Goal: Information Seeking & Learning: Learn about a topic

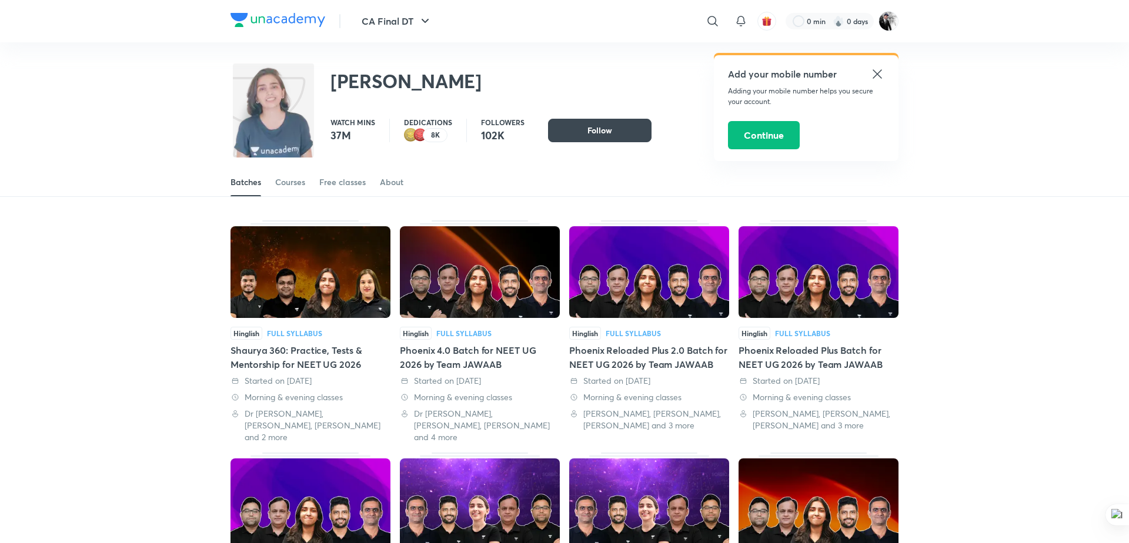
click at [879, 73] on icon at bounding box center [877, 74] width 14 height 14
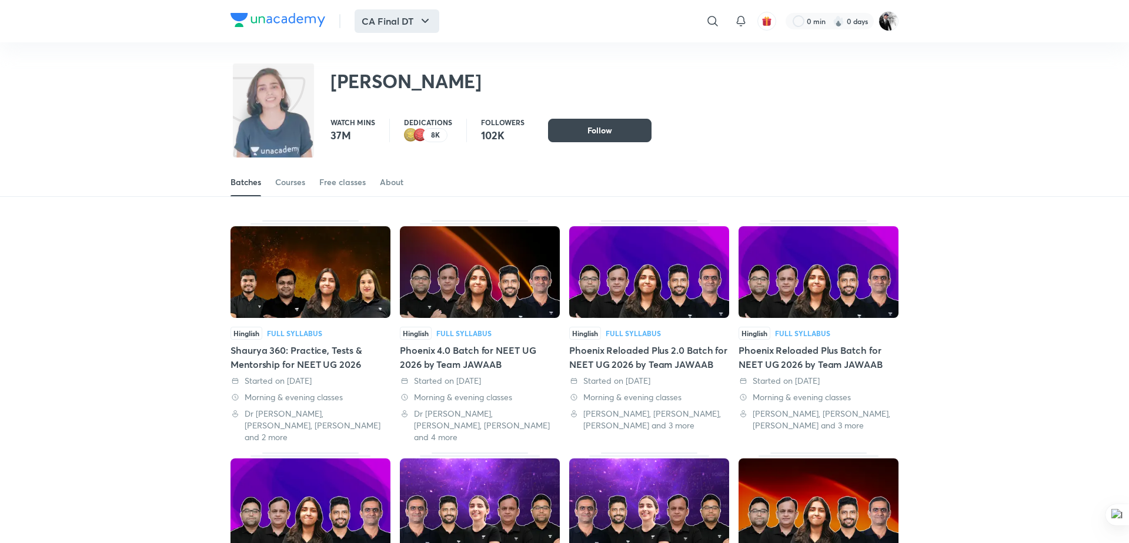
click at [429, 22] on icon "button" at bounding box center [425, 21] width 14 height 14
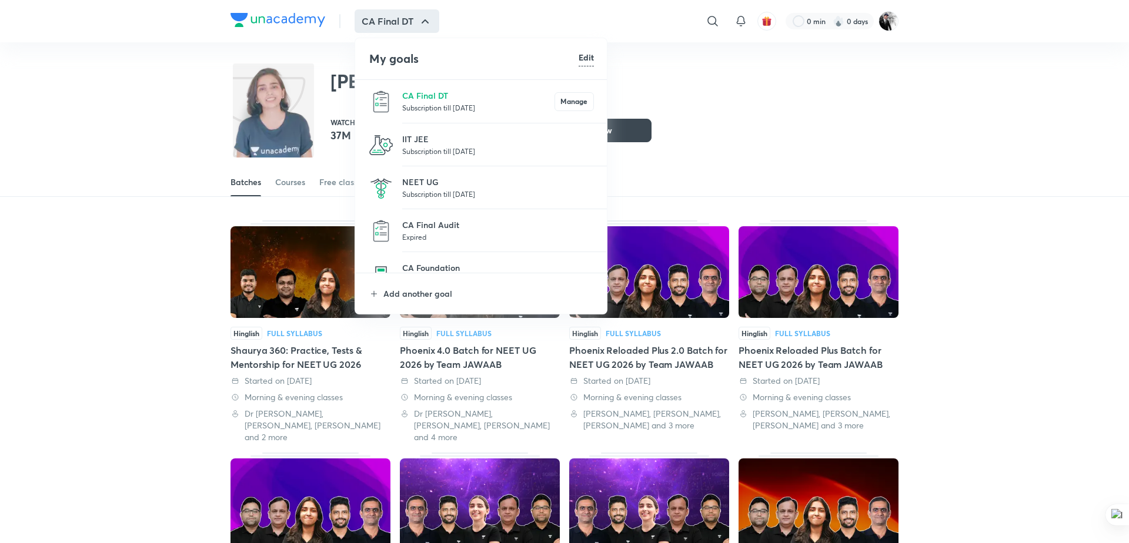
scroll to position [31, 0]
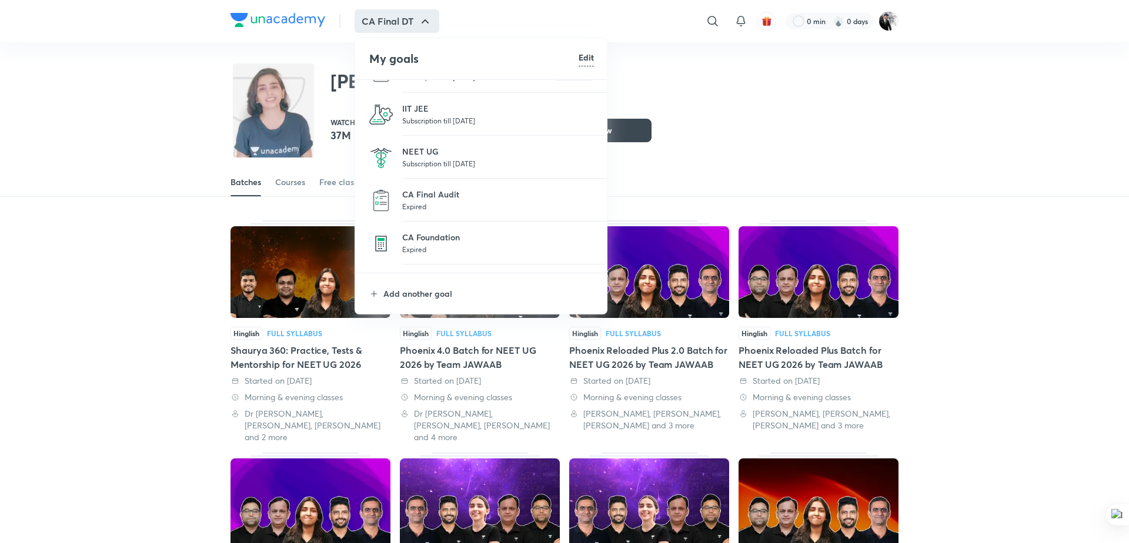
click at [461, 162] on p "Subscription till [DATE]" at bounding box center [498, 164] width 192 height 12
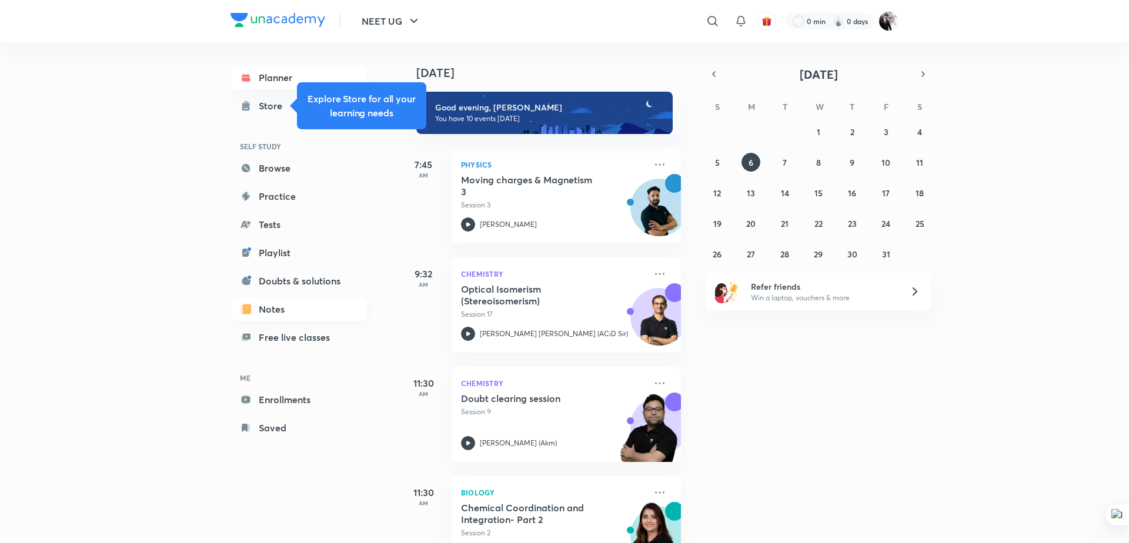
click at [276, 309] on link "Notes" at bounding box center [298, 309] width 136 height 24
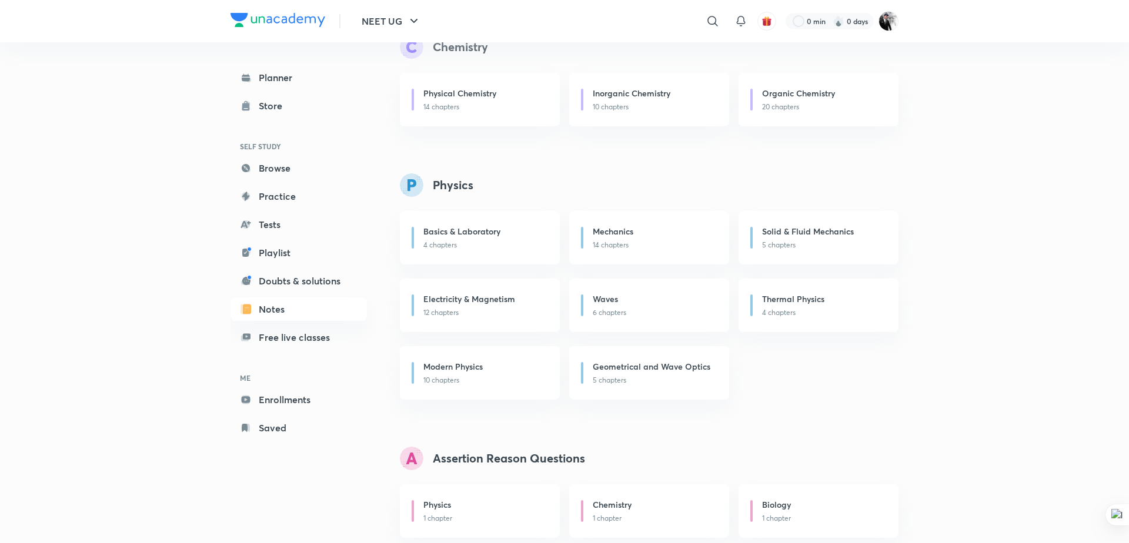
scroll to position [781, 0]
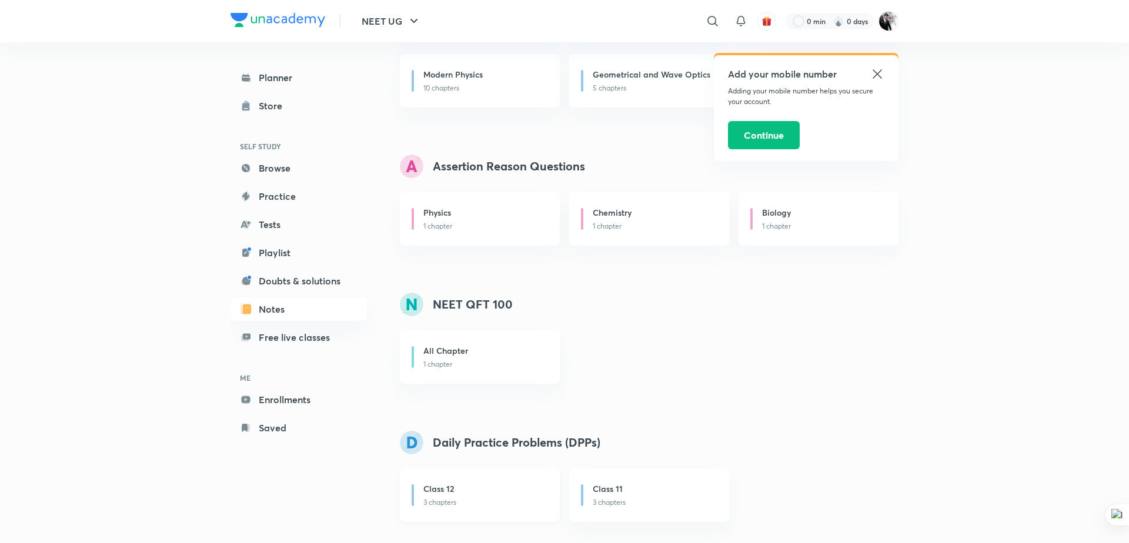
click at [454, 505] on p "3 chapters" at bounding box center [484, 502] width 122 height 11
click at [296, 207] on link "Practice" at bounding box center [298, 197] width 136 height 24
click at [882, 73] on icon at bounding box center [877, 74] width 14 height 14
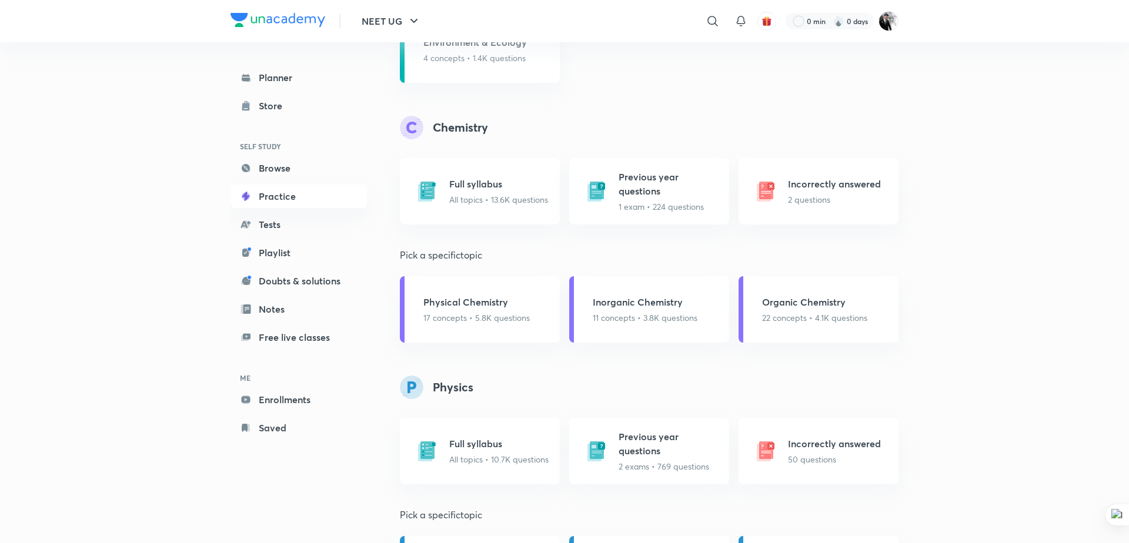
scroll to position [1167, 0]
click at [638, 206] on p "1 exam • 224 questions" at bounding box center [669, 205] width 103 height 12
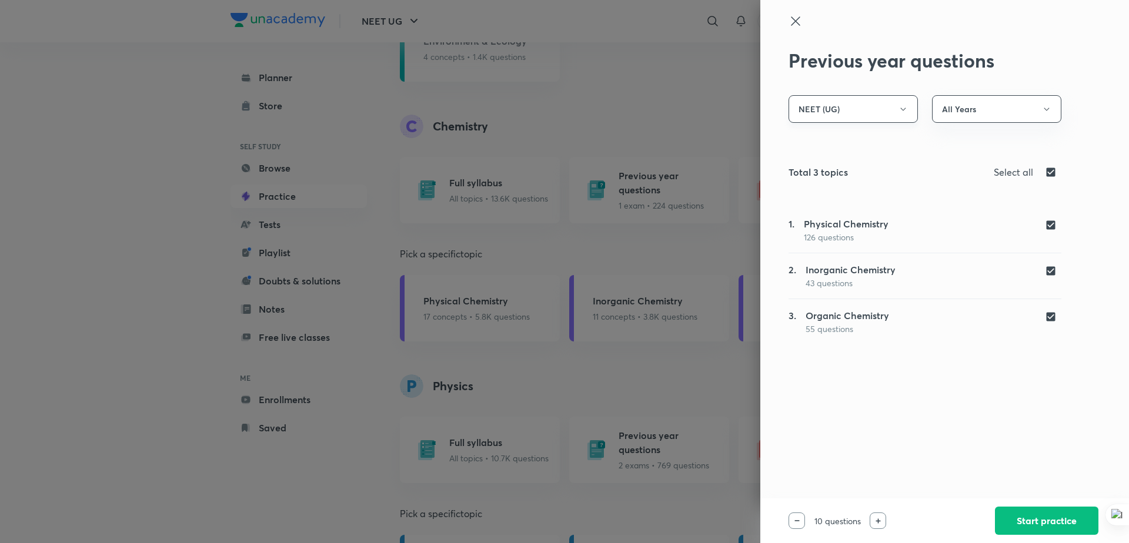
click at [902, 112] on icon "button" at bounding box center [902, 109] width 9 height 9
click at [965, 463] on div at bounding box center [564, 271] width 1129 height 543
click at [798, 25] on icon at bounding box center [795, 21] width 14 height 14
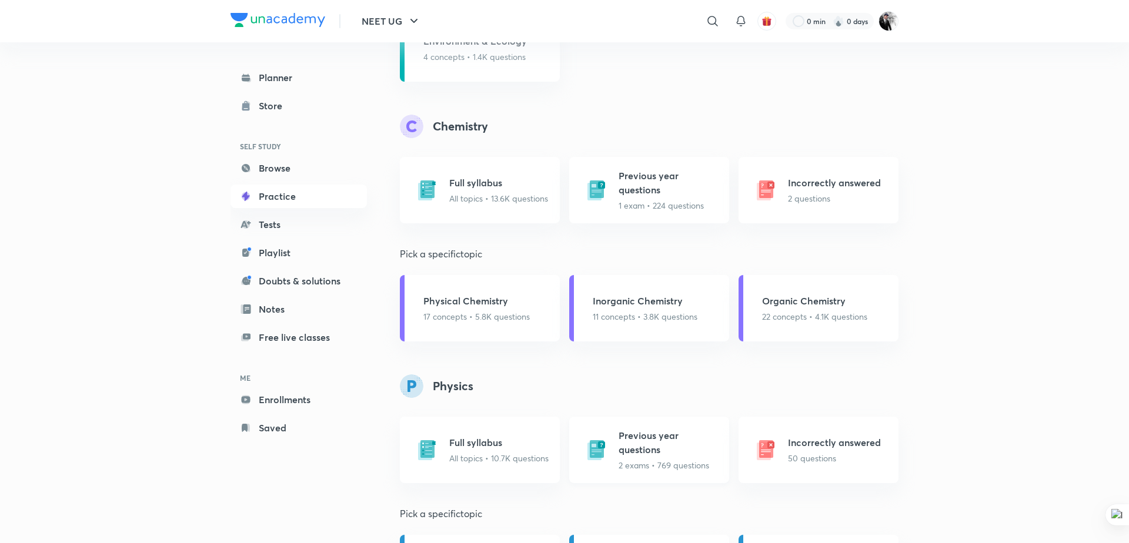
click at [654, 445] on h5 "Previous year questions" at bounding box center [669, 443] width 103 height 28
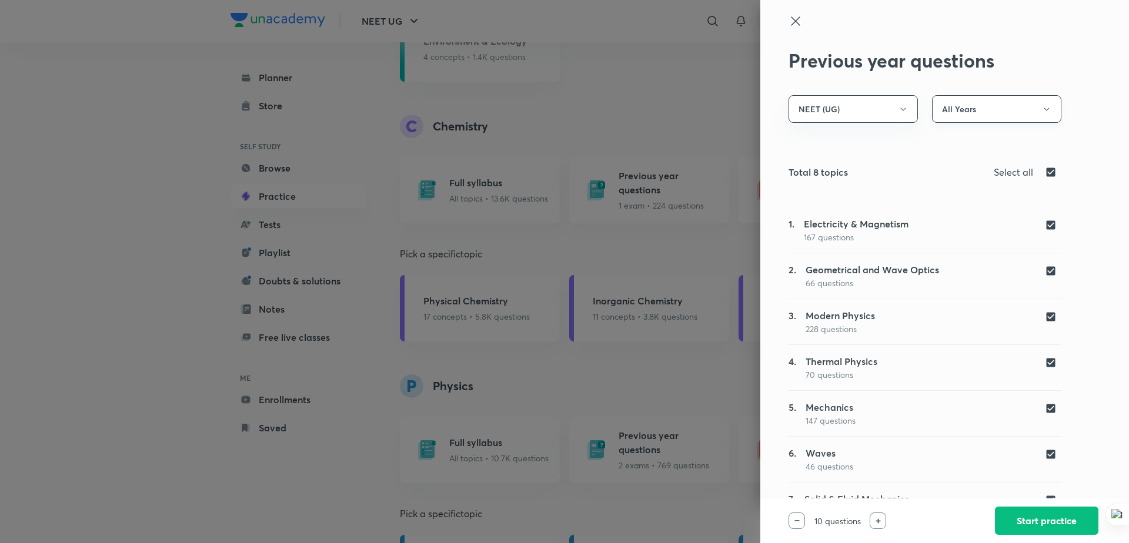
click at [1030, 109] on button "All Years" at bounding box center [996, 109] width 129 height 28
click at [1008, 189] on span "Year [DATE] to [DATE]" at bounding box center [995, 188] width 113 height 12
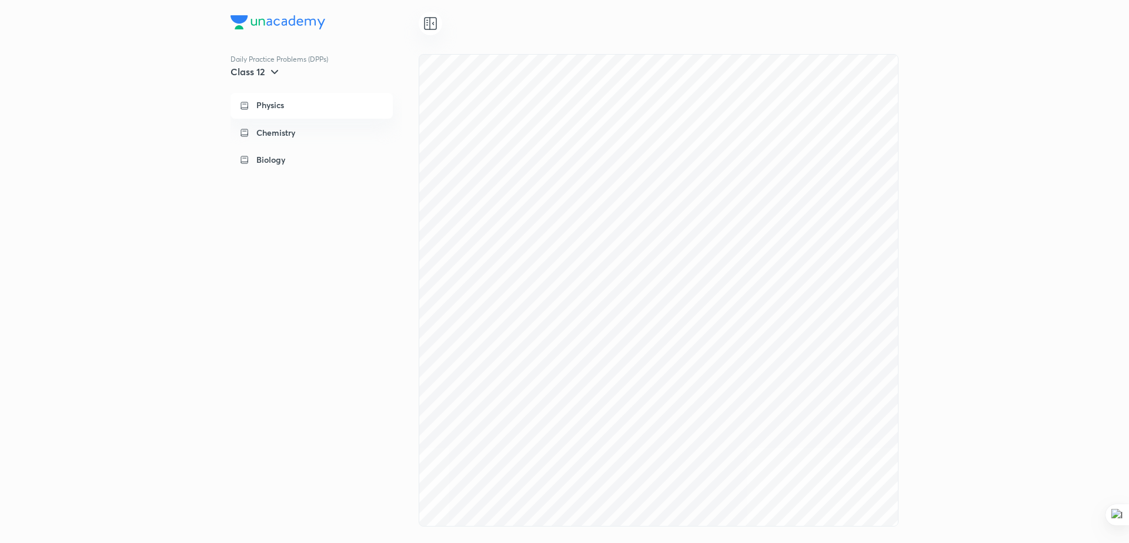
scroll to position [1517, 0]
